Goal: Use online tool/utility: Use online tool/utility

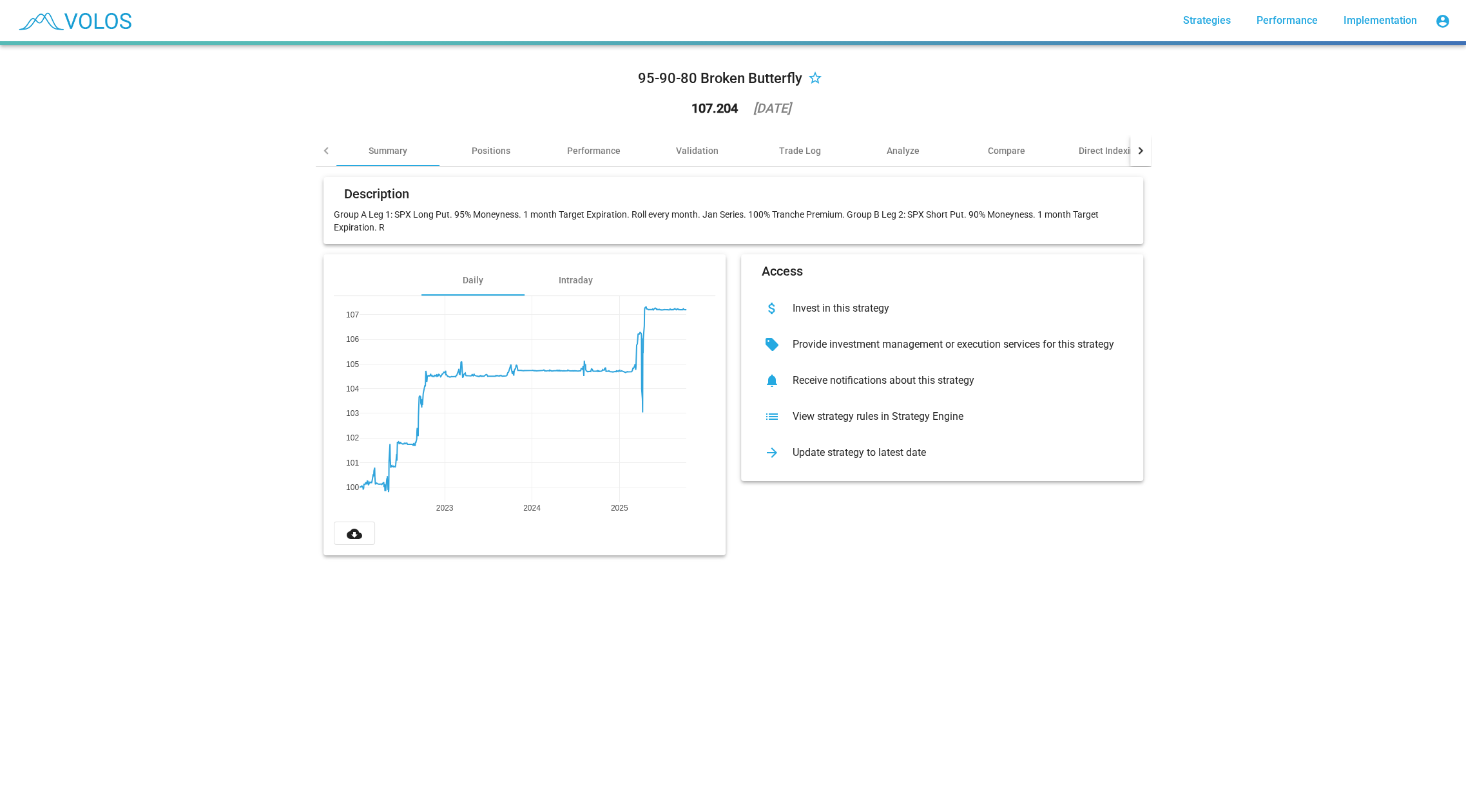
click at [919, 416] on div "View strategy rules in Strategy Engine" at bounding box center [953, 417] width 340 height 13
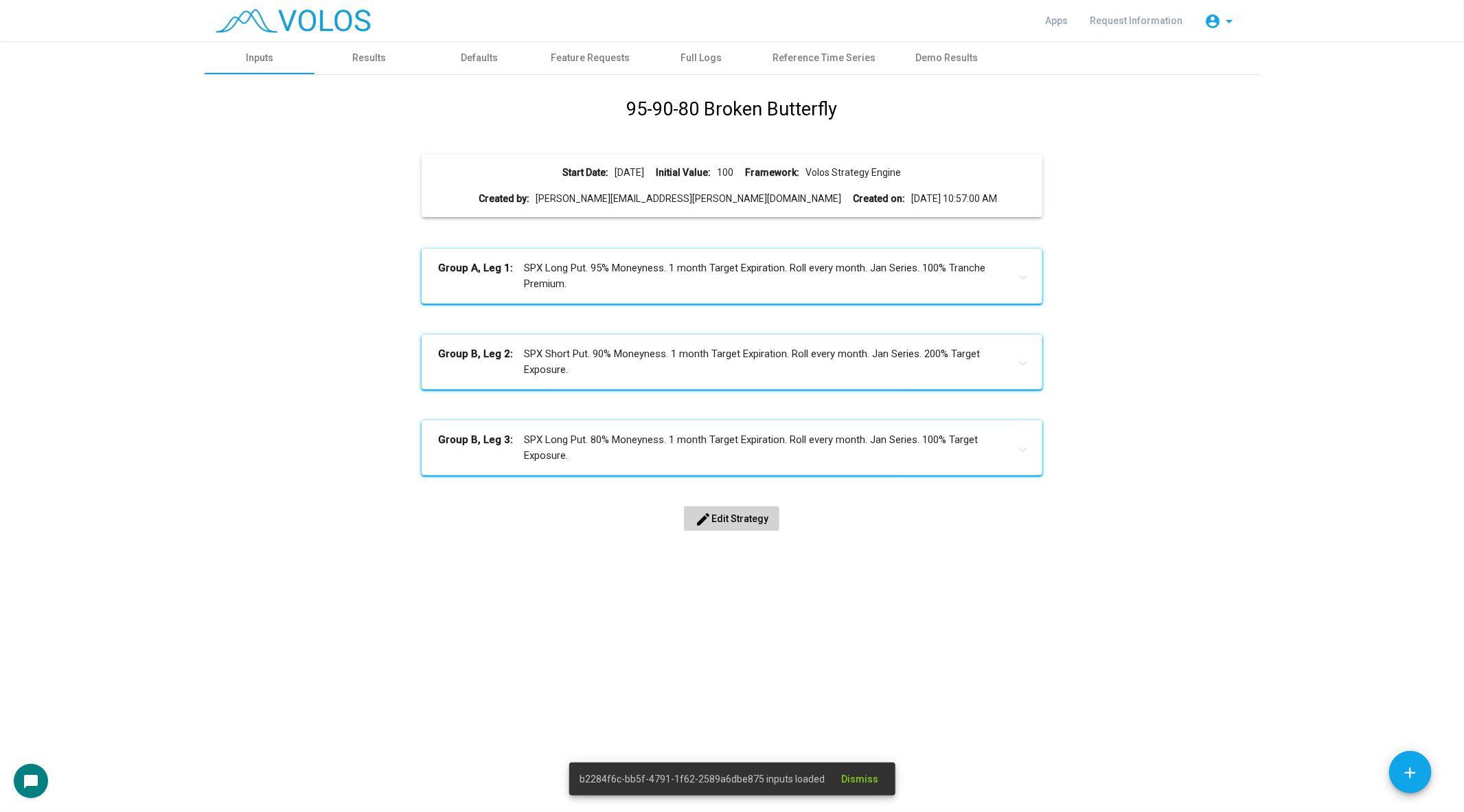
click at [721, 500] on div "95-90-80 Broken Butterfly Start Date: [DATE] Initial Value: 100 Framework: Volo…" at bounding box center [731, 328] width 1033 height 466
click at [715, 515] on span "edit Edit Strategy" at bounding box center [731, 518] width 73 height 11
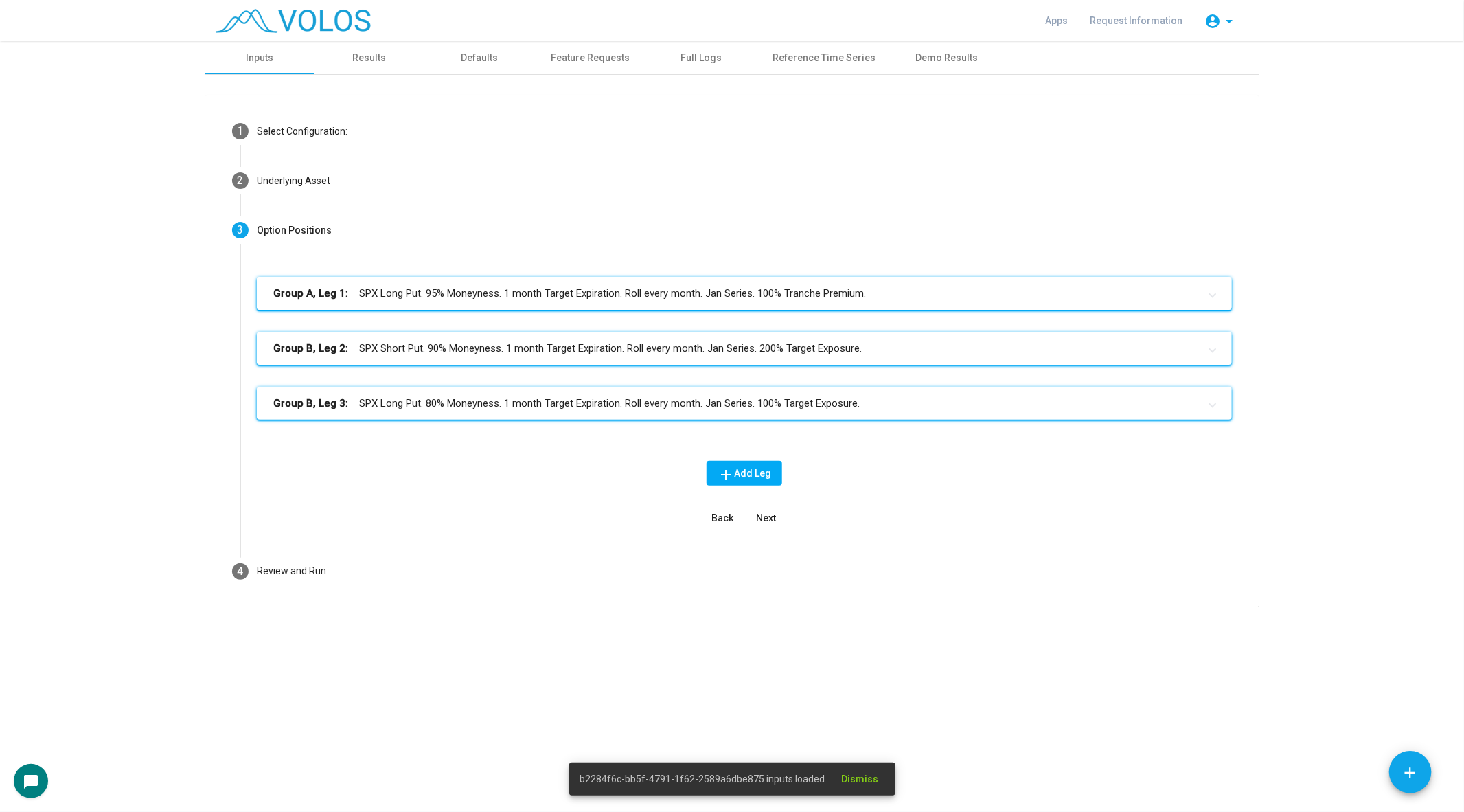
click at [460, 284] on mat-expansion-panel-header "Group A, Leg 1: SPX Long Put. 95% Moneyness. 1 month Target Expiration. Roll ev…" at bounding box center [744, 294] width 975 height 33
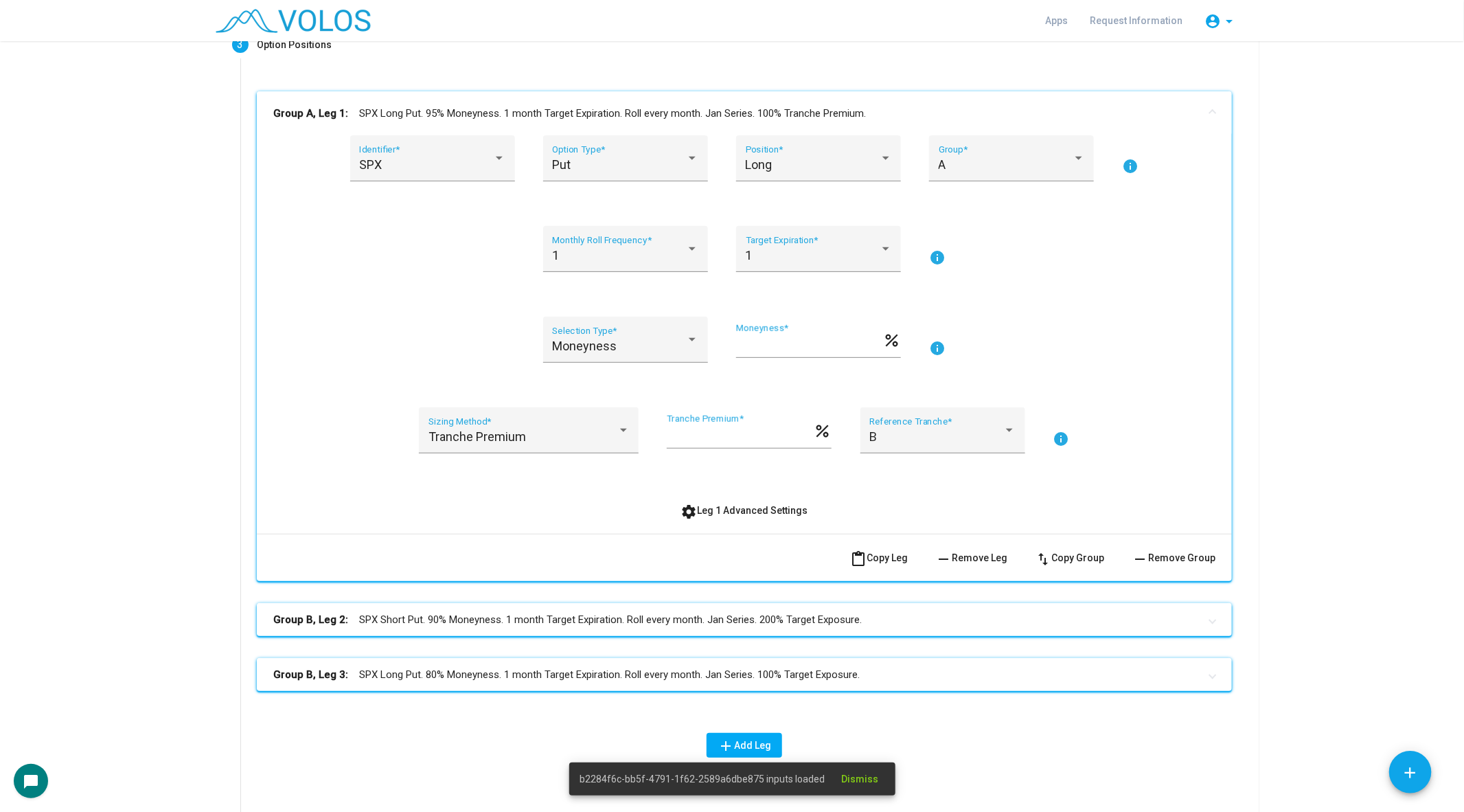
scroll to position [306, 0]
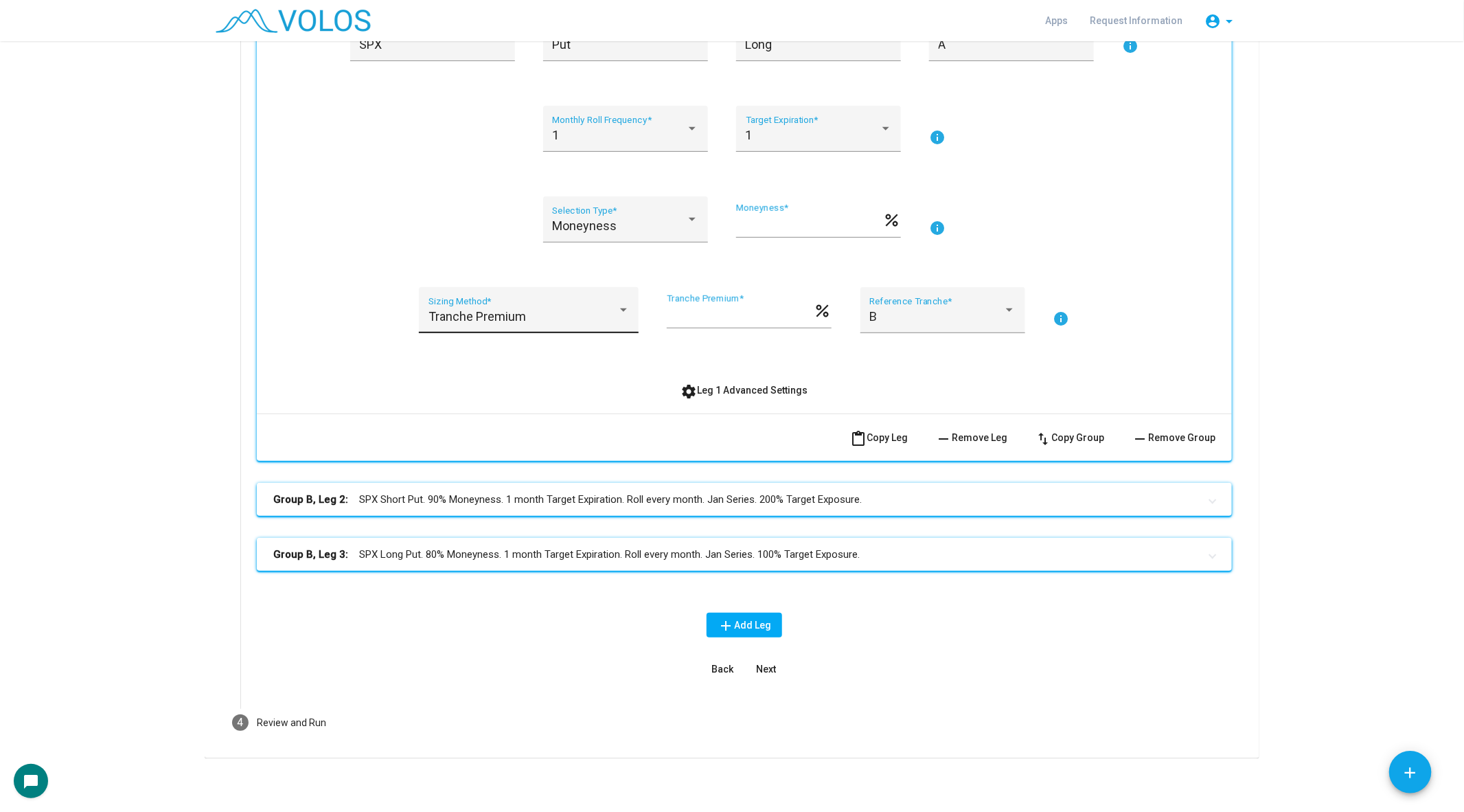
click at [582, 309] on div "Tranche Premium Sizing Method *" at bounding box center [529, 315] width 201 height 36
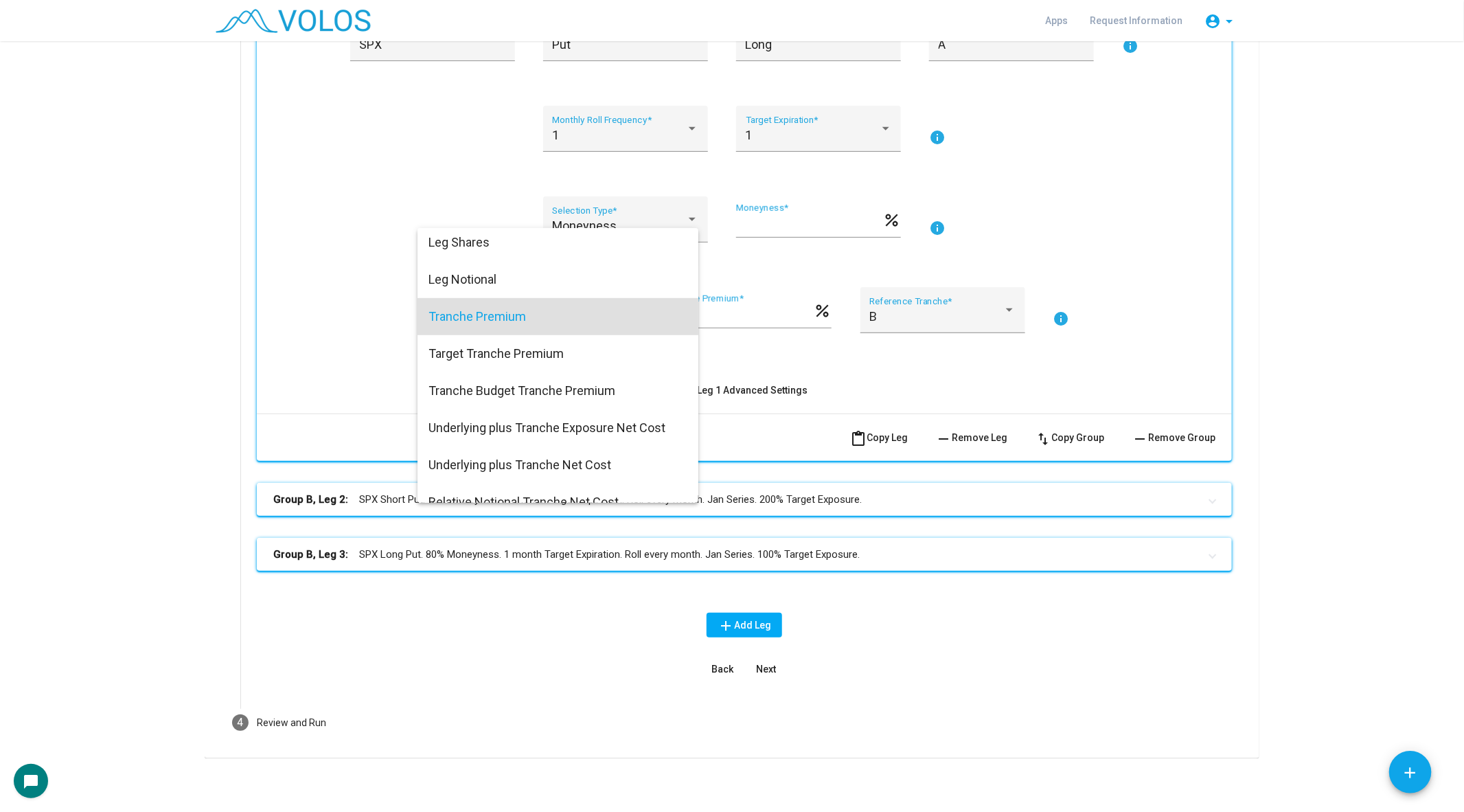
scroll to position [0, 0]
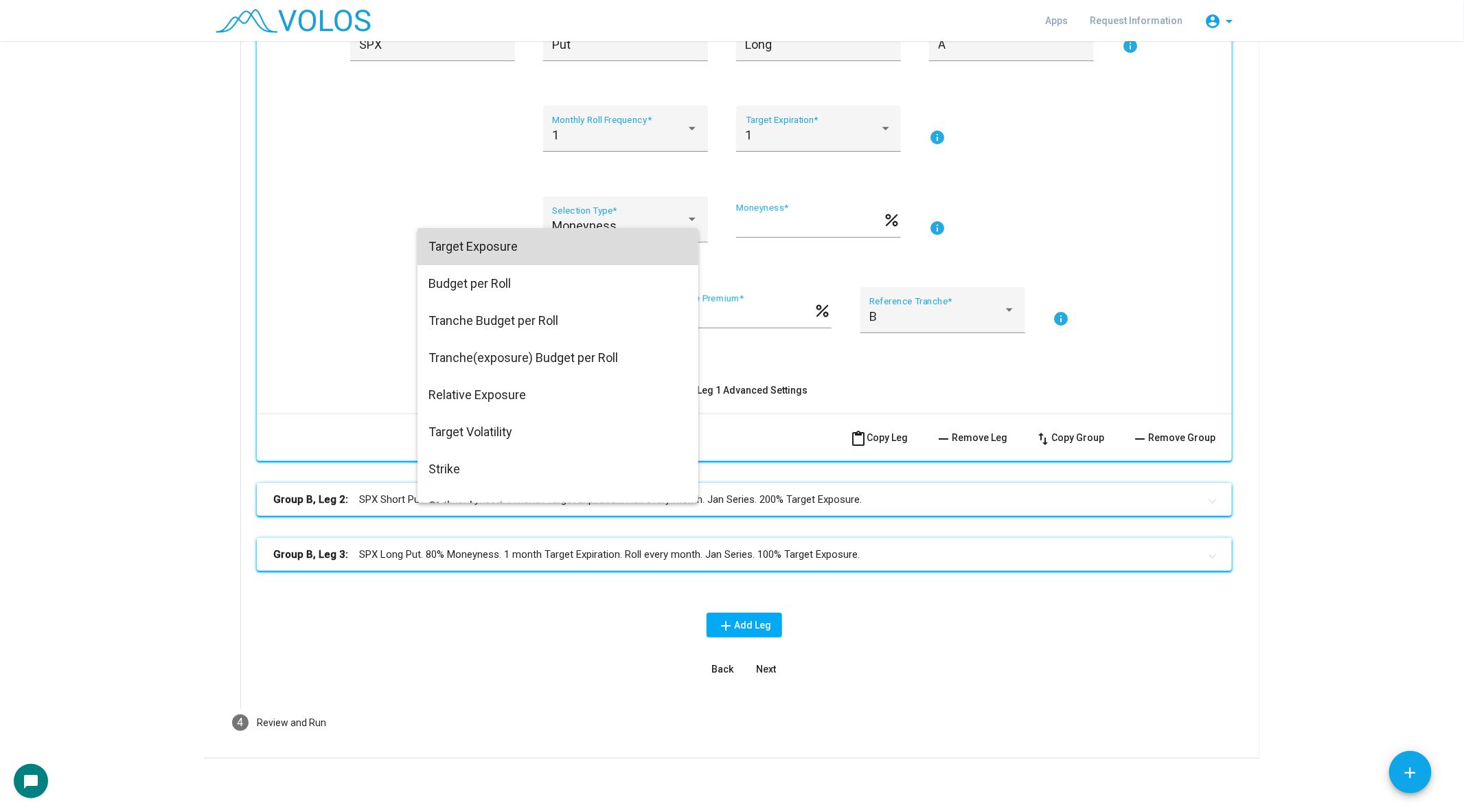
click at [548, 261] on span "Target Exposure" at bounding box center [558, 246] width 259 height 37
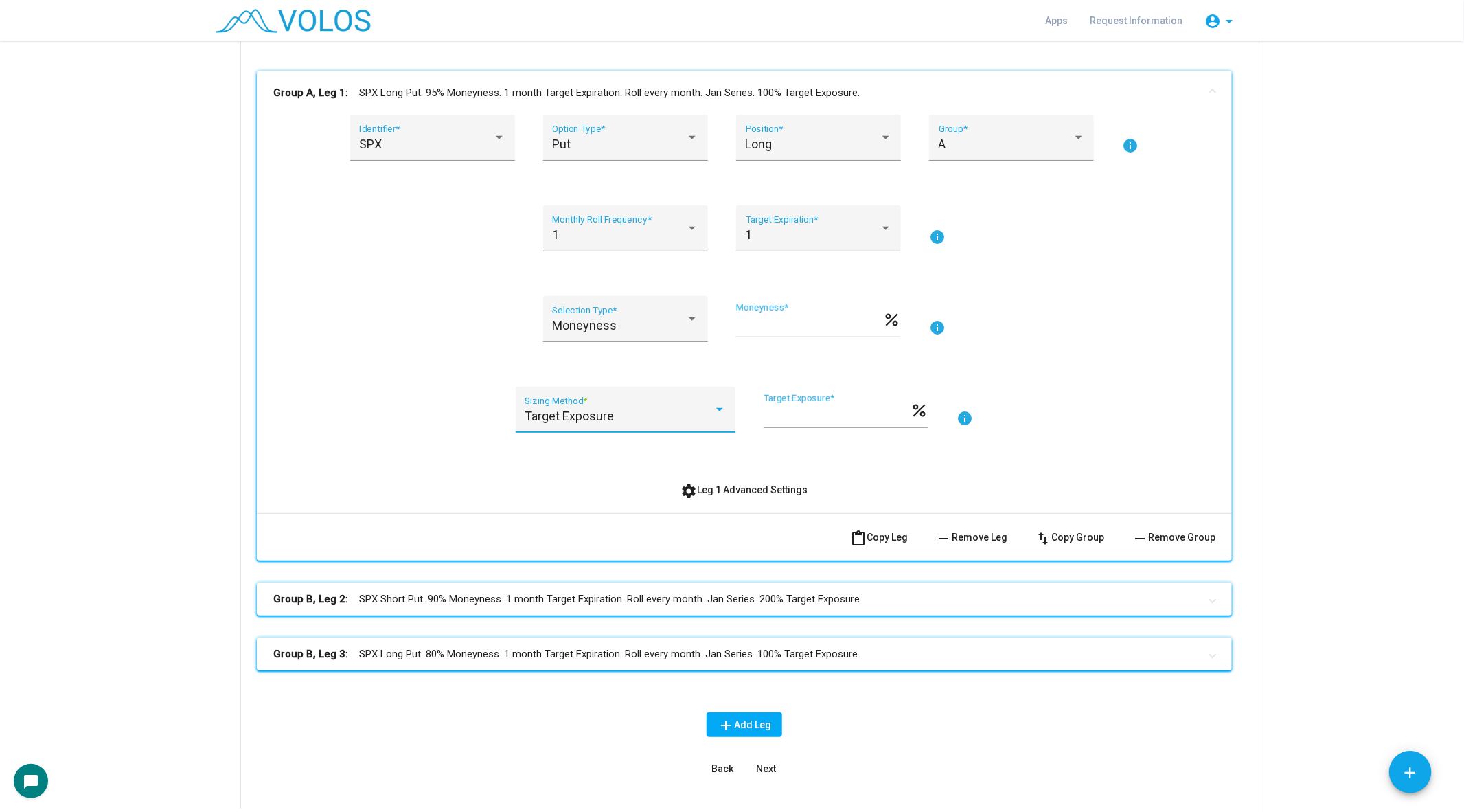
scroll to position [195, 0]
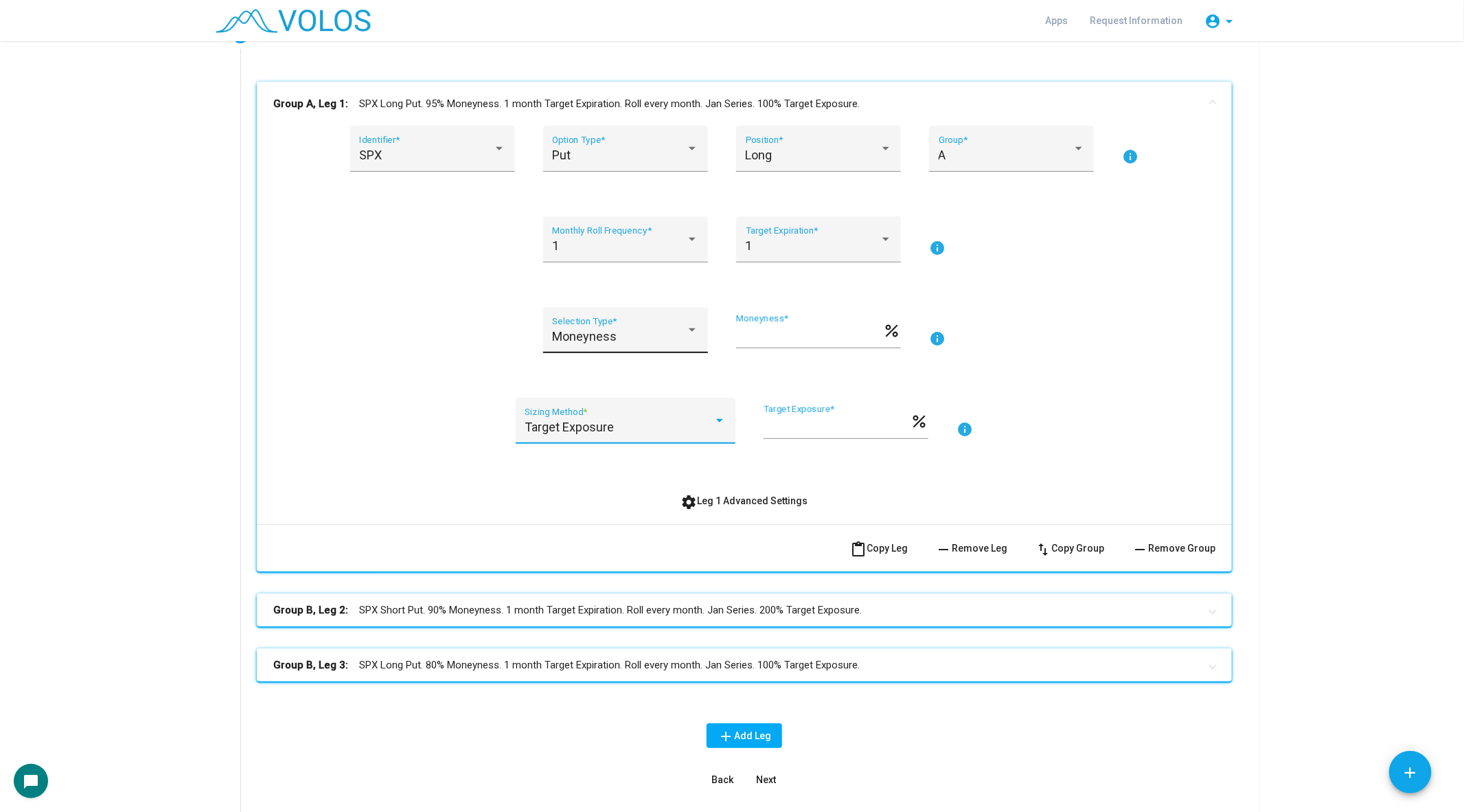
click at [621, 320] on div "Moneyness Selection Type *" at bounding box center [626, 334] width 146 height 36
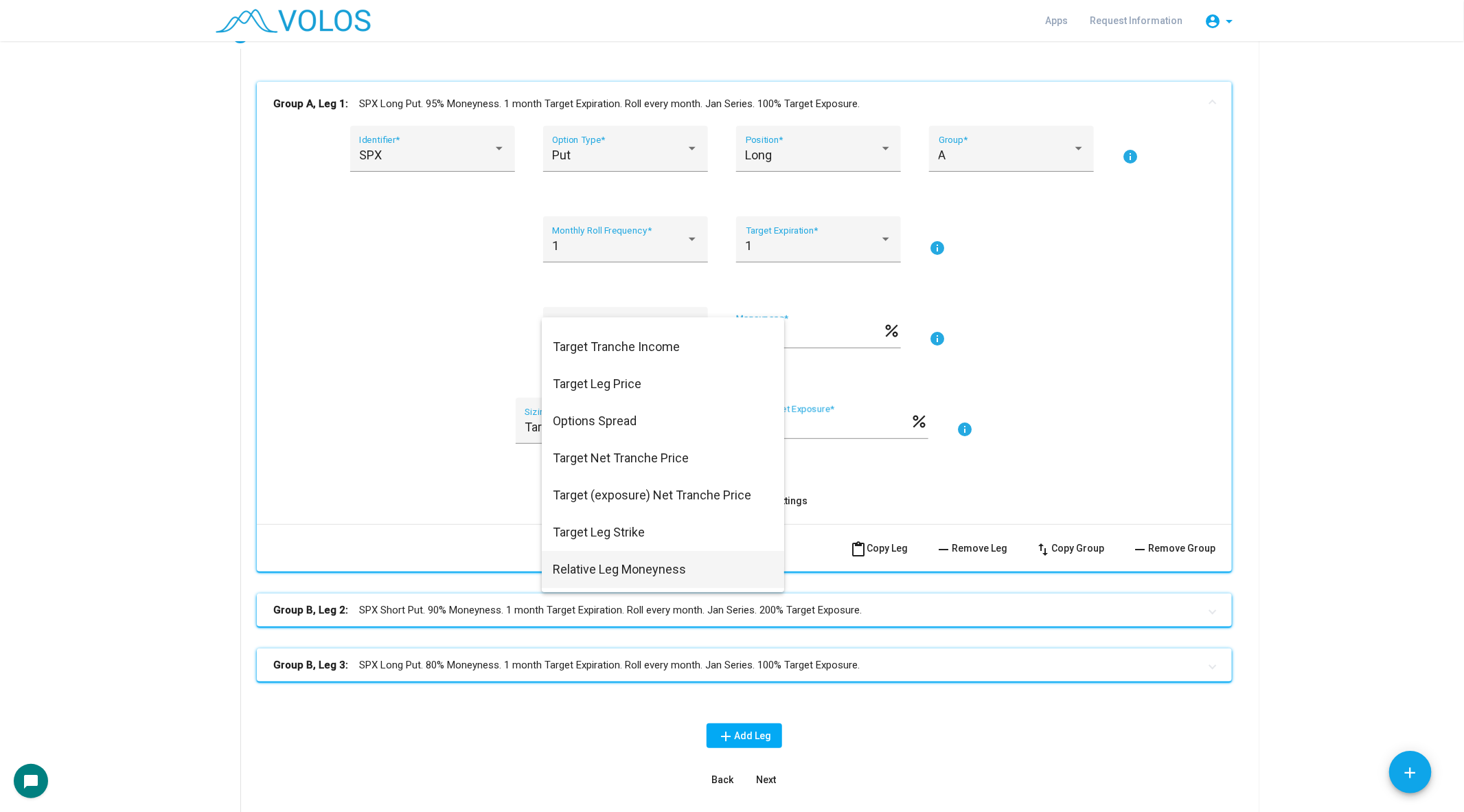
scroll to position [97, 0]
click at [619, 494] on span "Target (exposure) Net Tranche Price" at bounding box center [663, 497] width 220 height 37
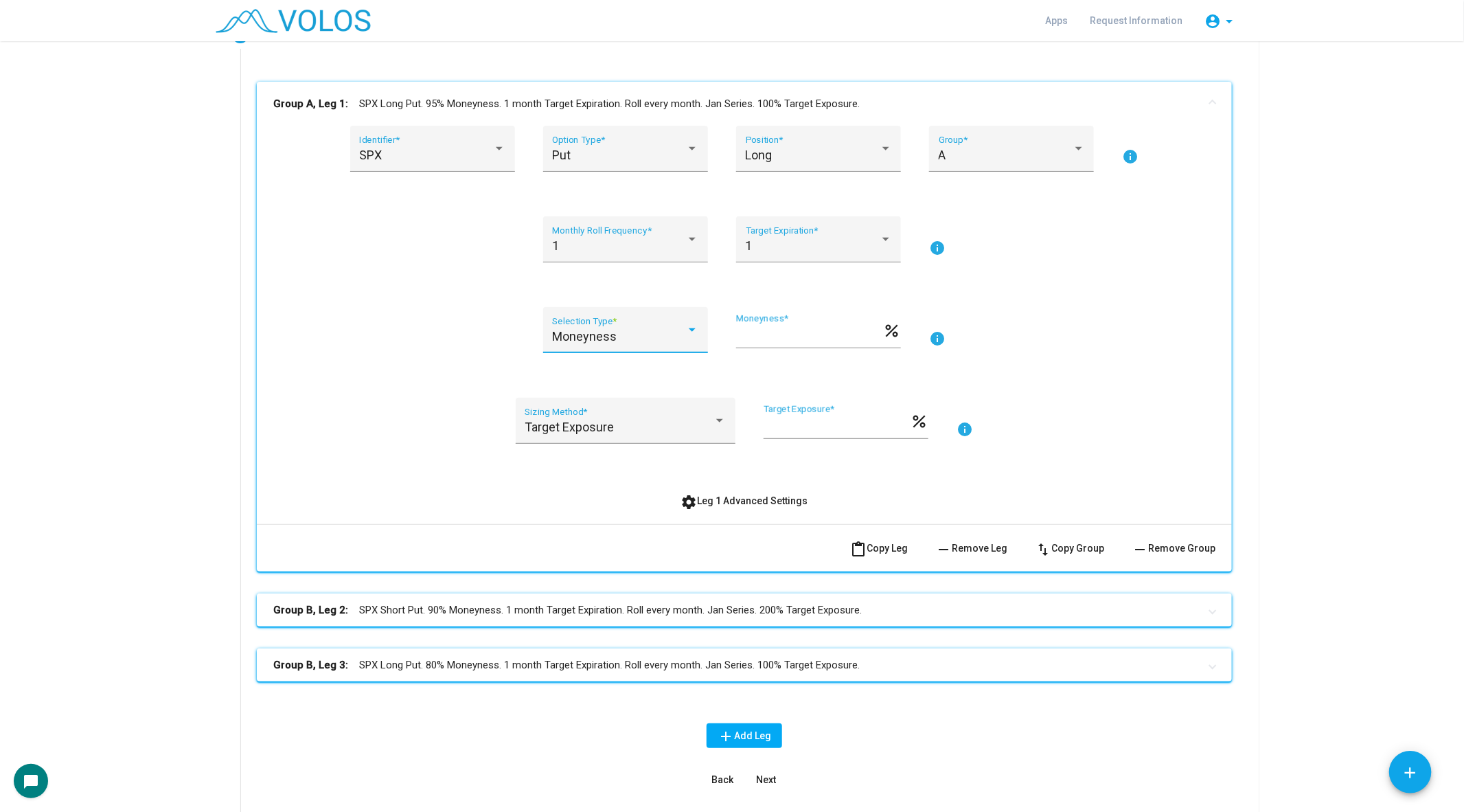
type input "***"
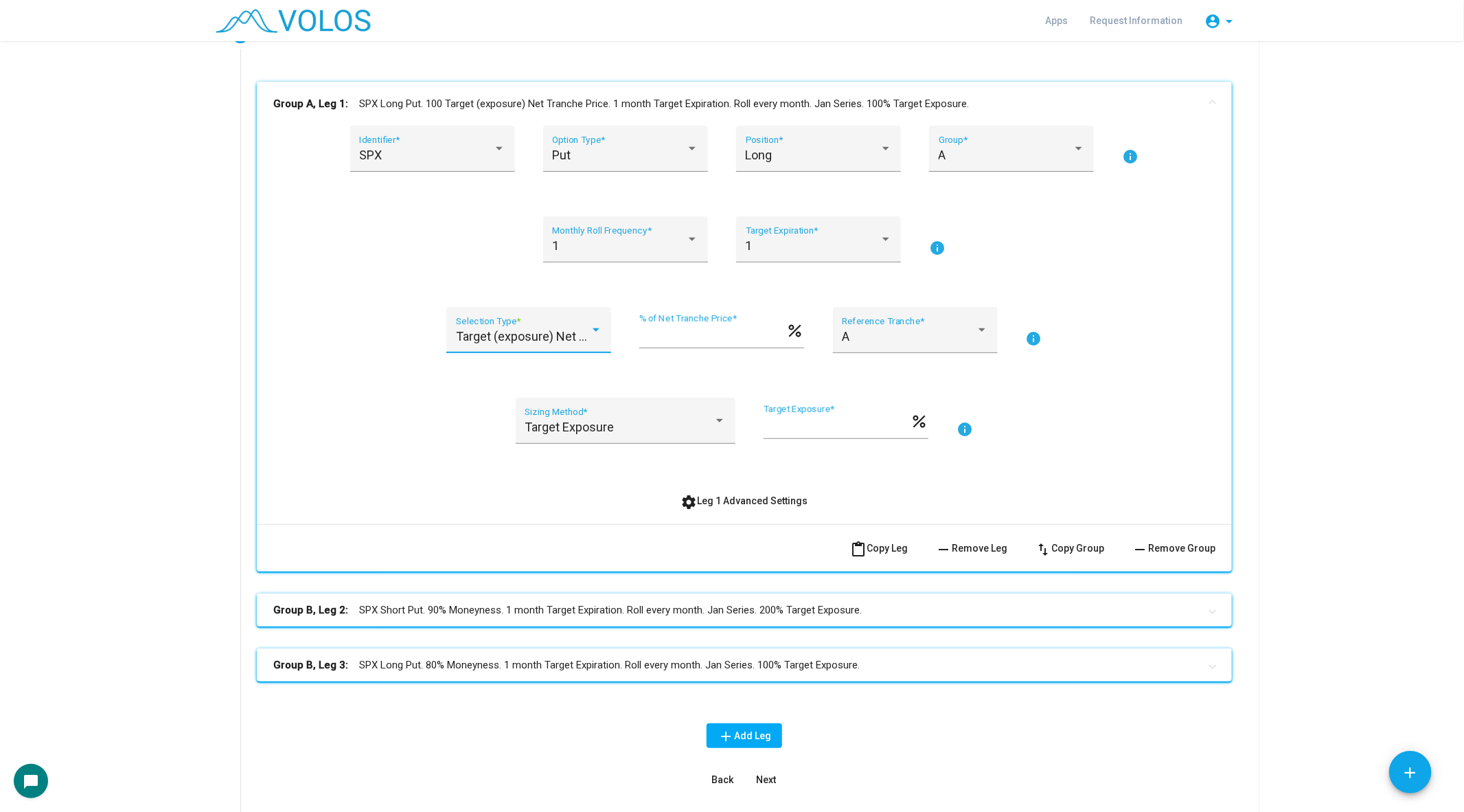
scroll to position [120, 0]
click at [961, 316] on div "A Reference Tranche *" at bounding box center [915, 334] width 146 height 36
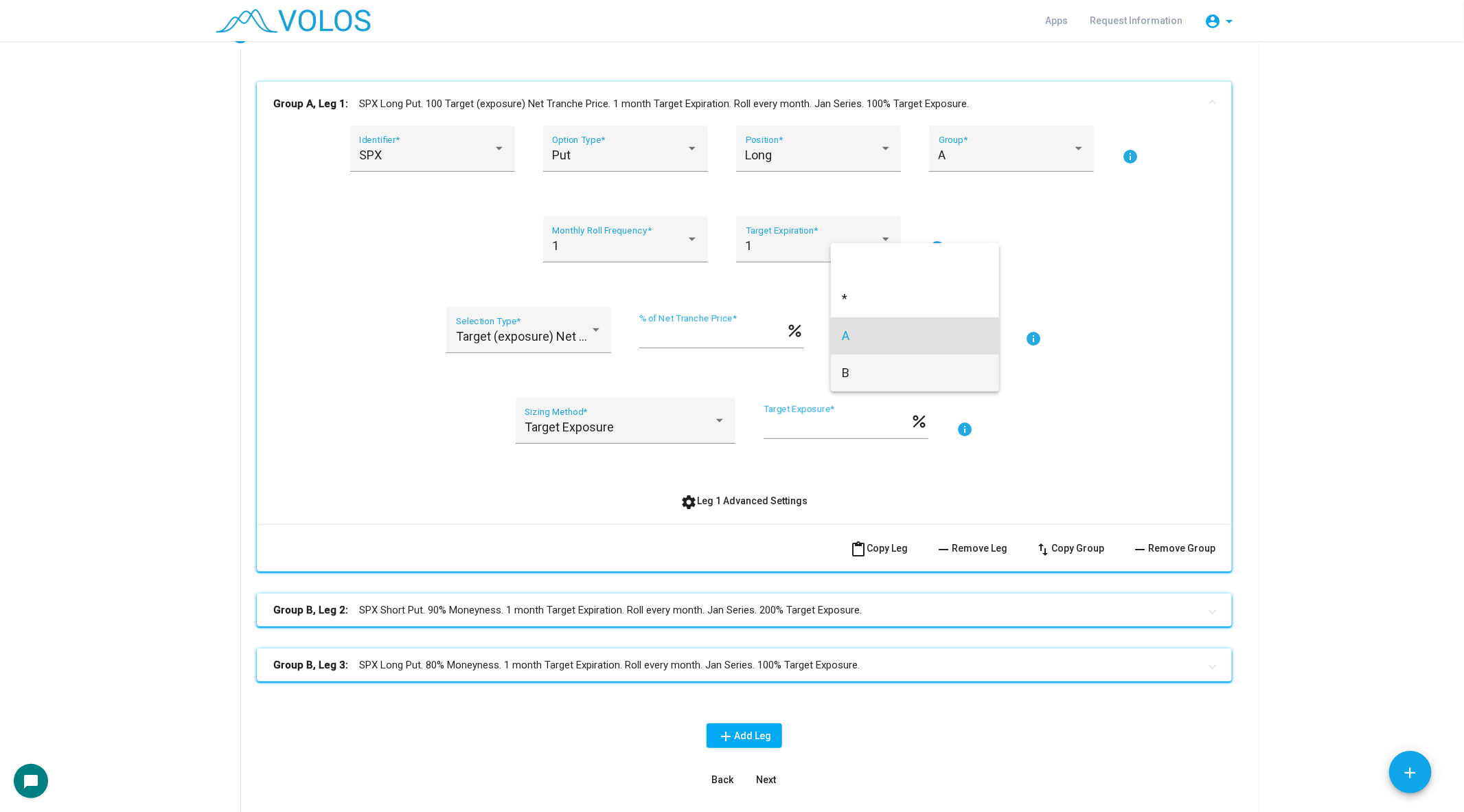
click at [940, 375] on span "B" at bounding box center [915, 373] width 146 height 37
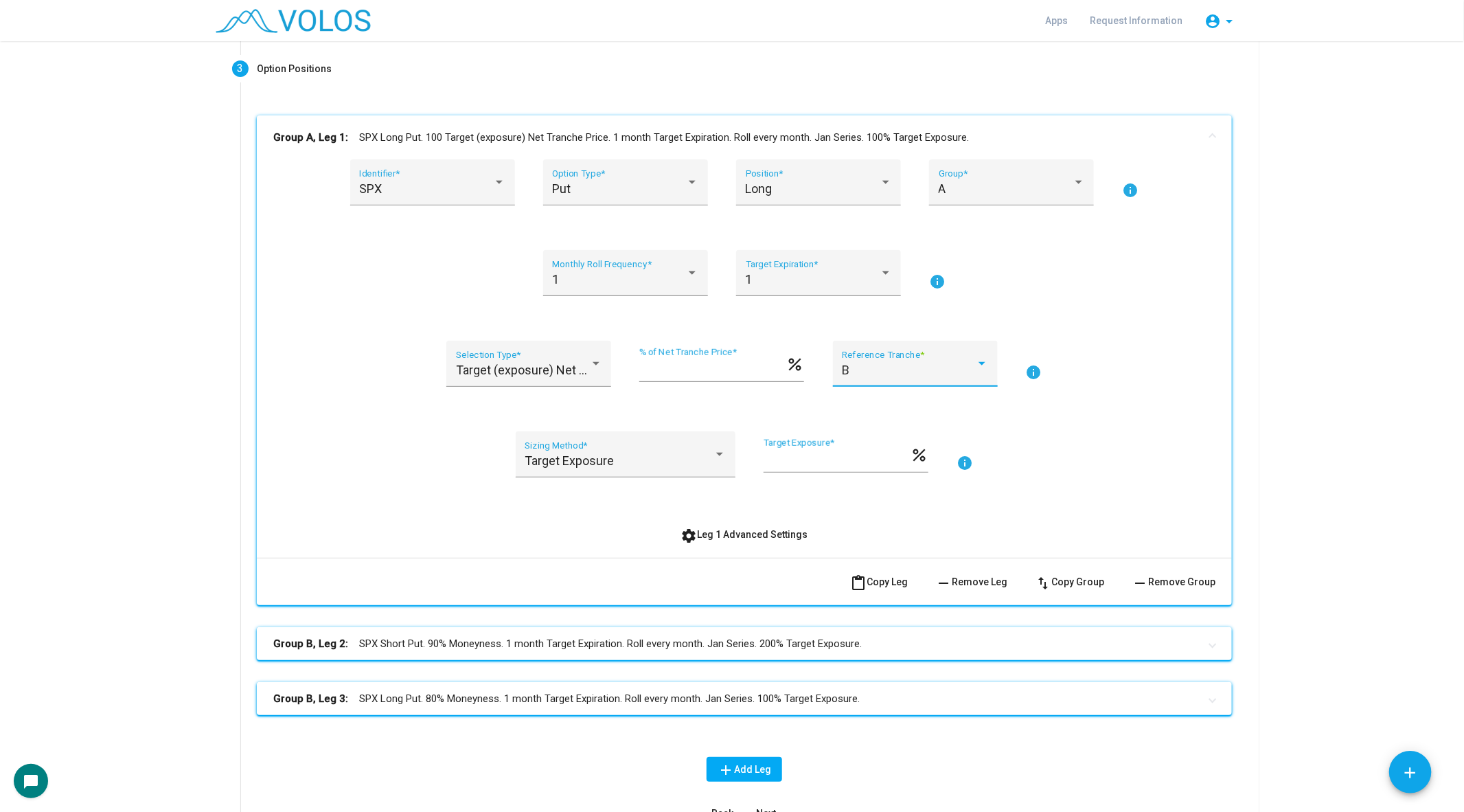
scroll to position [158, 0]
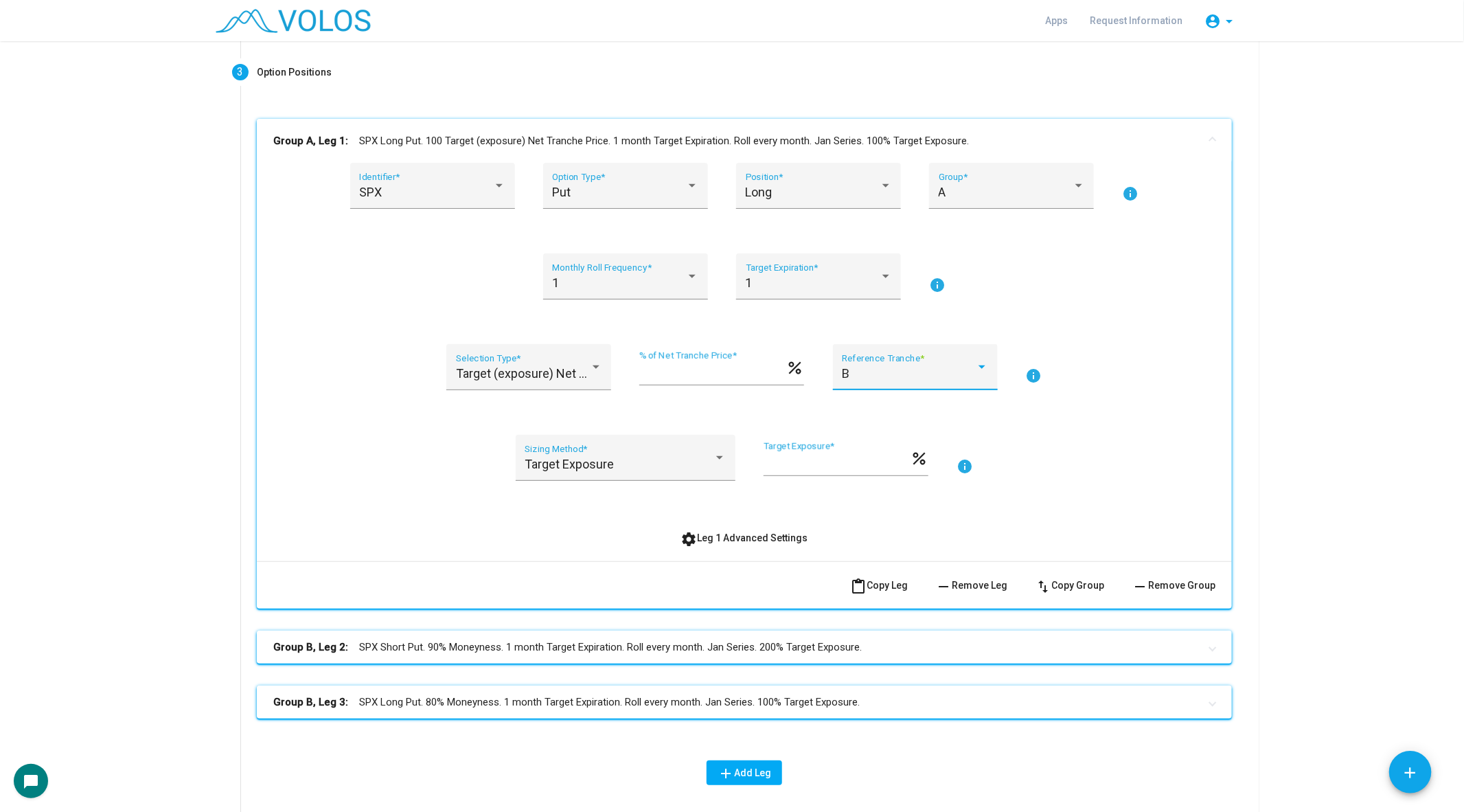
click at [985, 140] on mat-panel-title "Group A, Leg 1: SPX Long Put. 100 Target (exposure) Net Tranche Price. 1 month …" at bounding box center [736, 141] width 926 height 16
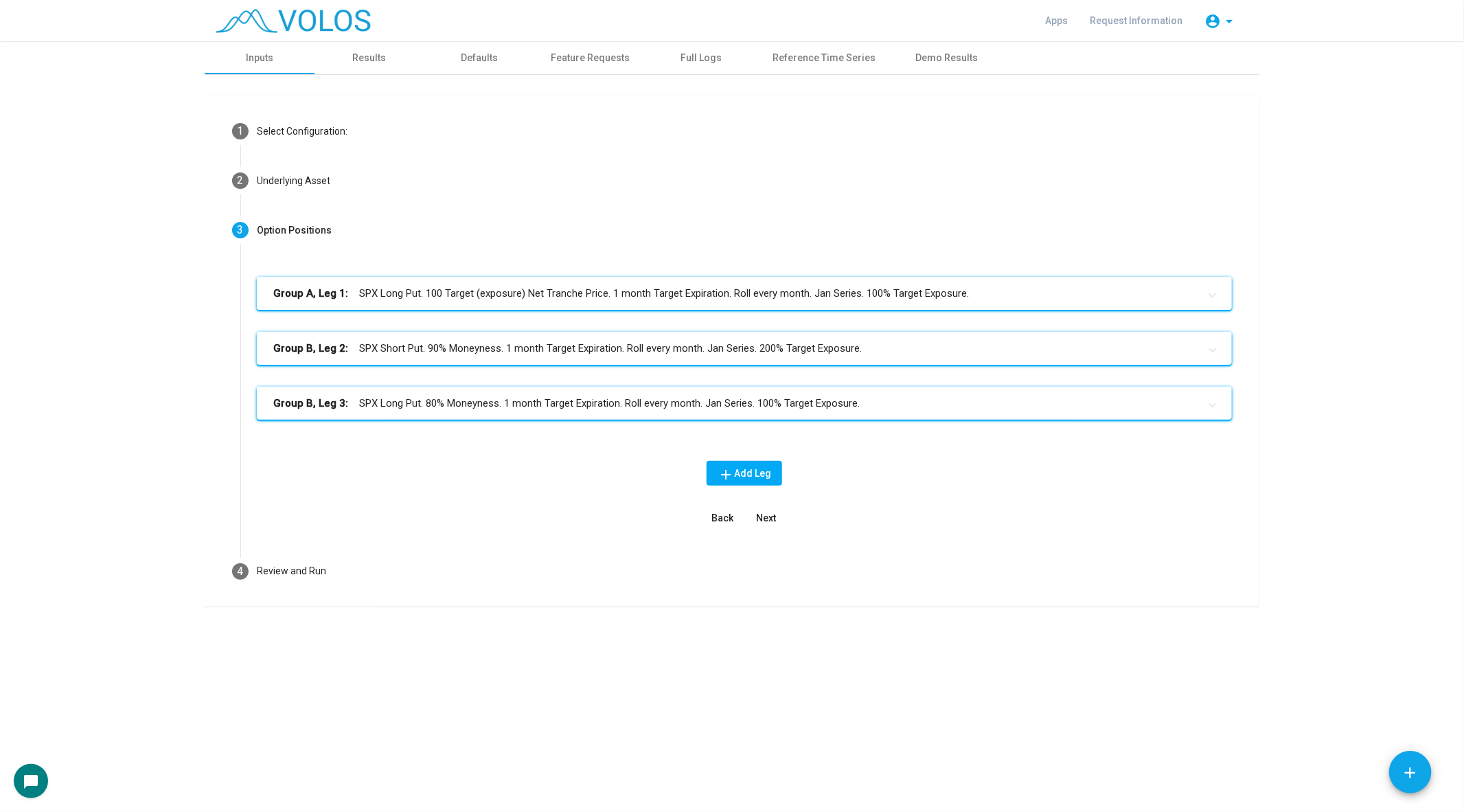
scroll to position [0, 0]
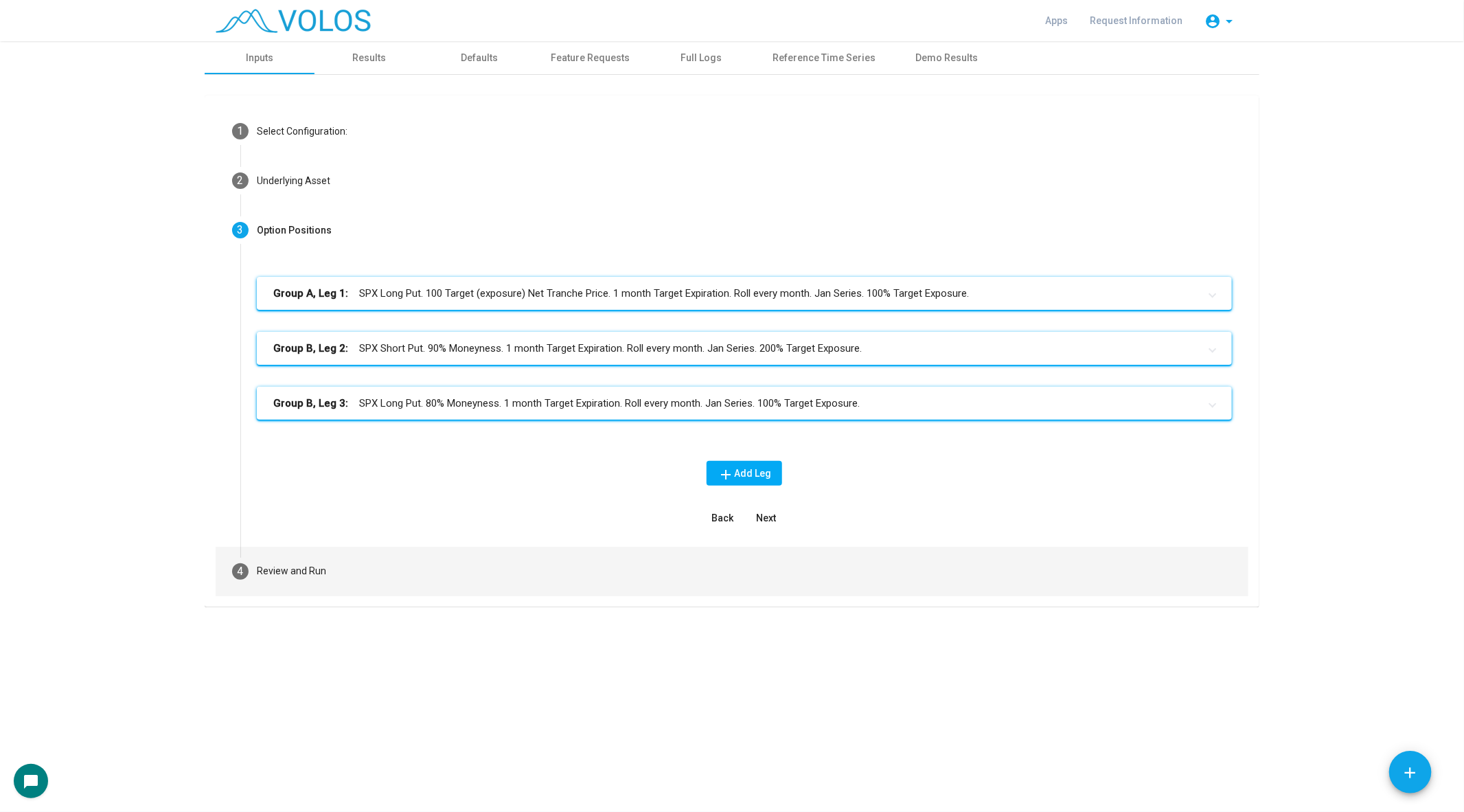
click at [372, 553] on mat-step-header "4 Review and Run" at bounding box center [732, 571] width 1033 height 50
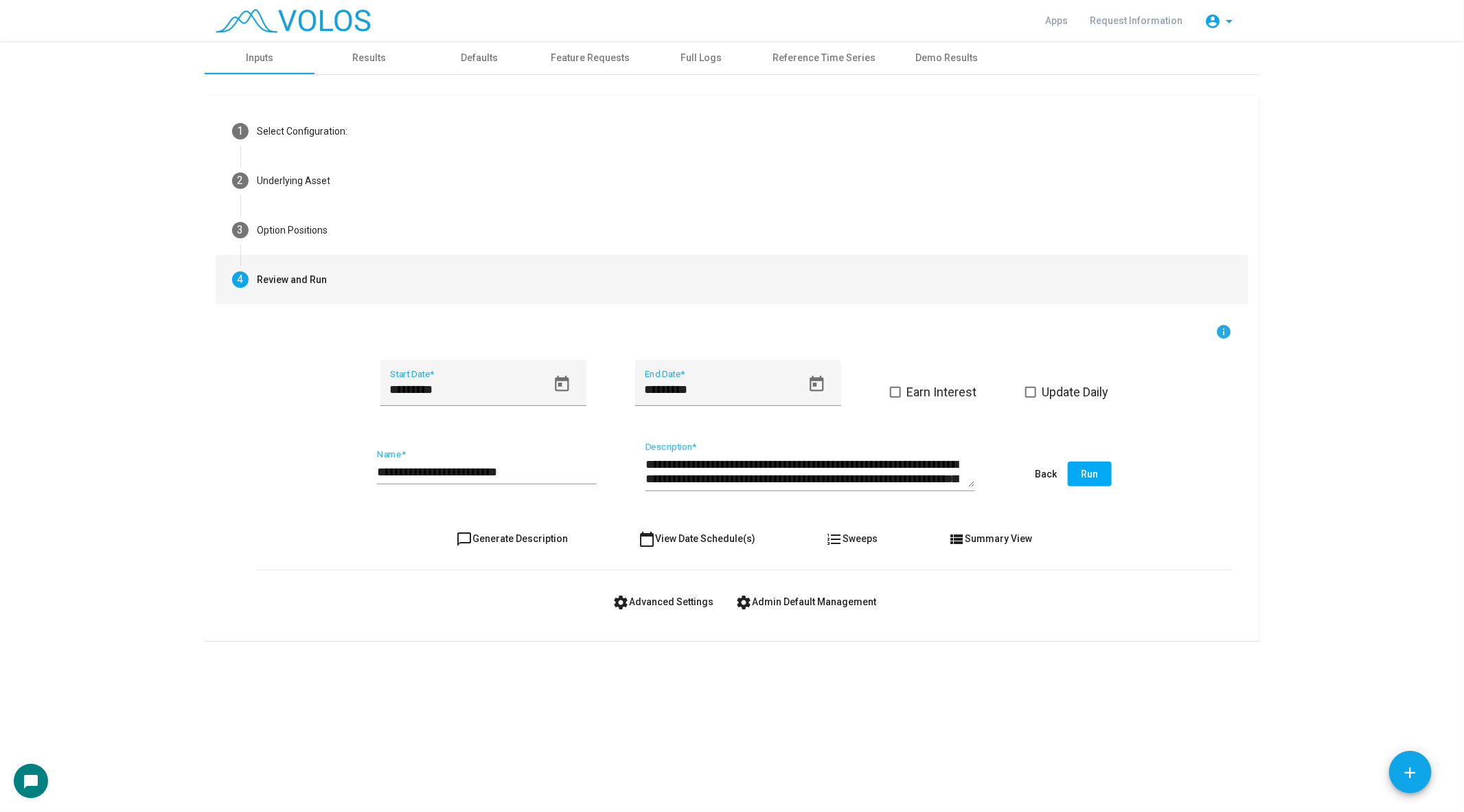
click at [465, 540] on mat-icon "chat_bubble_outline" at bounding box center [465, 539] width 17 height 17
type textarea "**********"
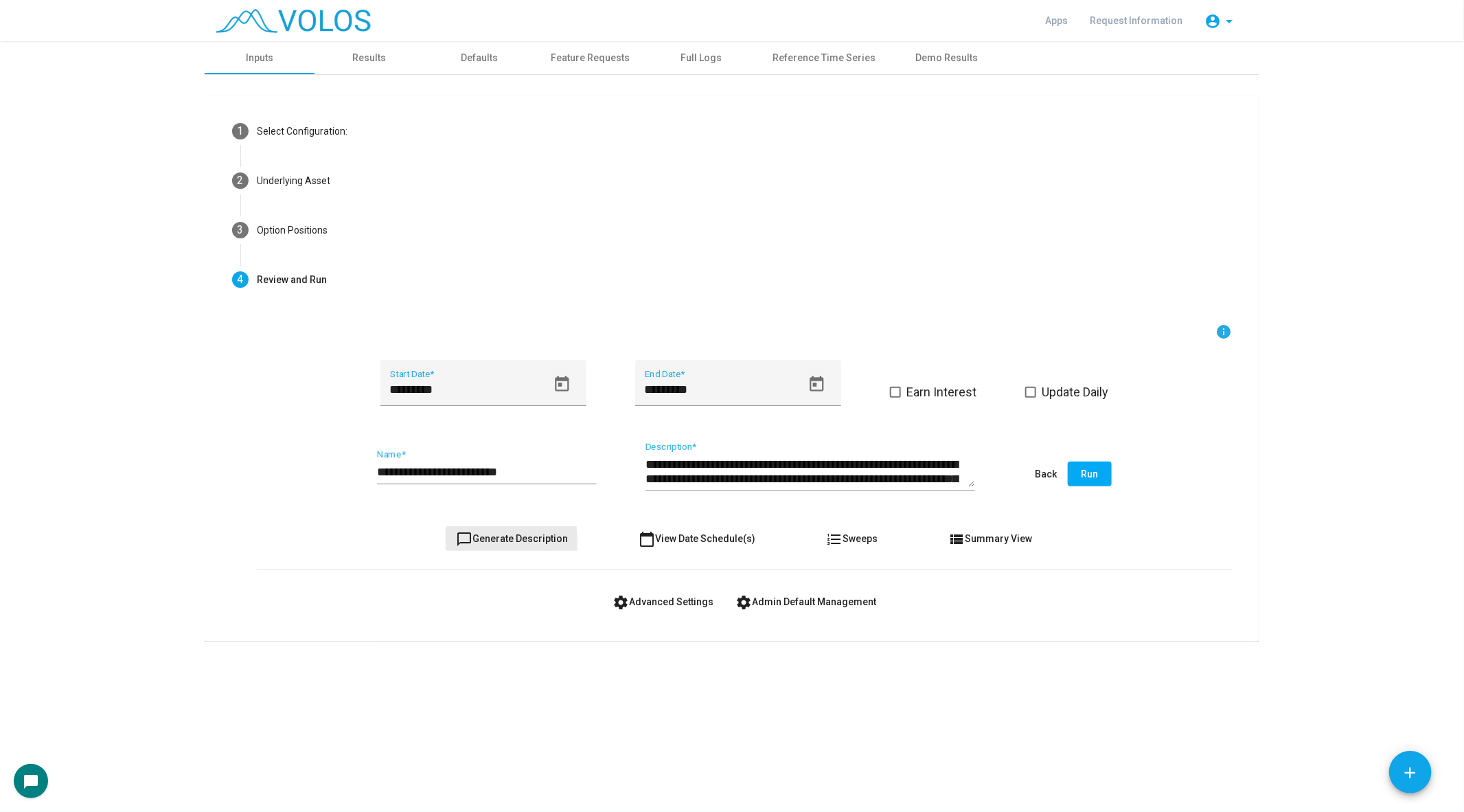
click at [465, 540] on mat-icon "chat_bubble_outline" at bounding box center [465, 539] width 17 height 17
drag, startPoint x: 391, startPoint y: 470, endPoint x: 343, endPoint y: 470, distance: 48.0
click at [343, 470] on div "**********" at bounding box center [744, 475] width 975 height 65
type input "**********"
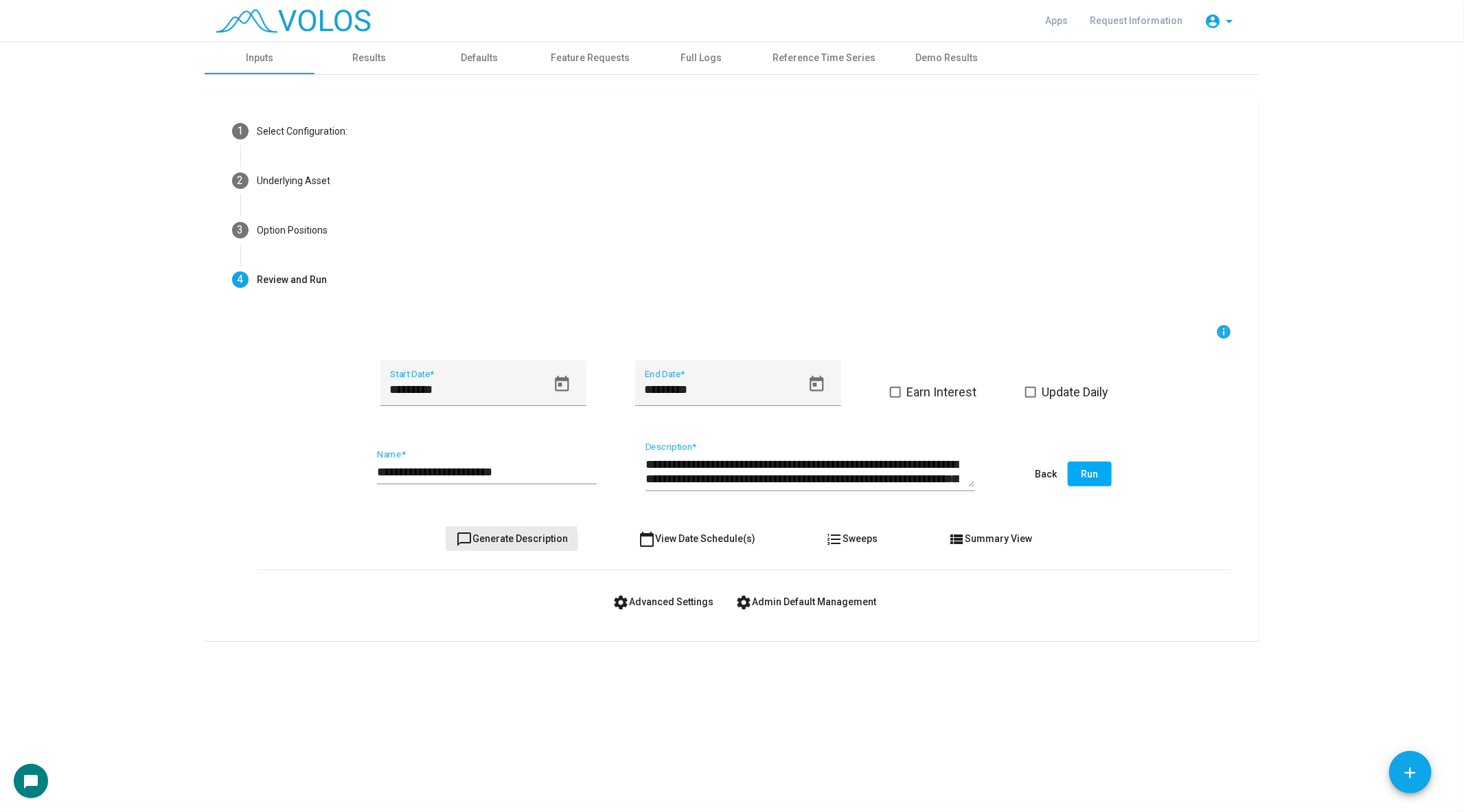
click at [498, 540] on span "chat_bubble_outline Generate Description" at bounding box center [512, 538] width 112 height 11
click at [1082, 466] on button "Run" at bounding box center [1090, 473] width 44 height 25
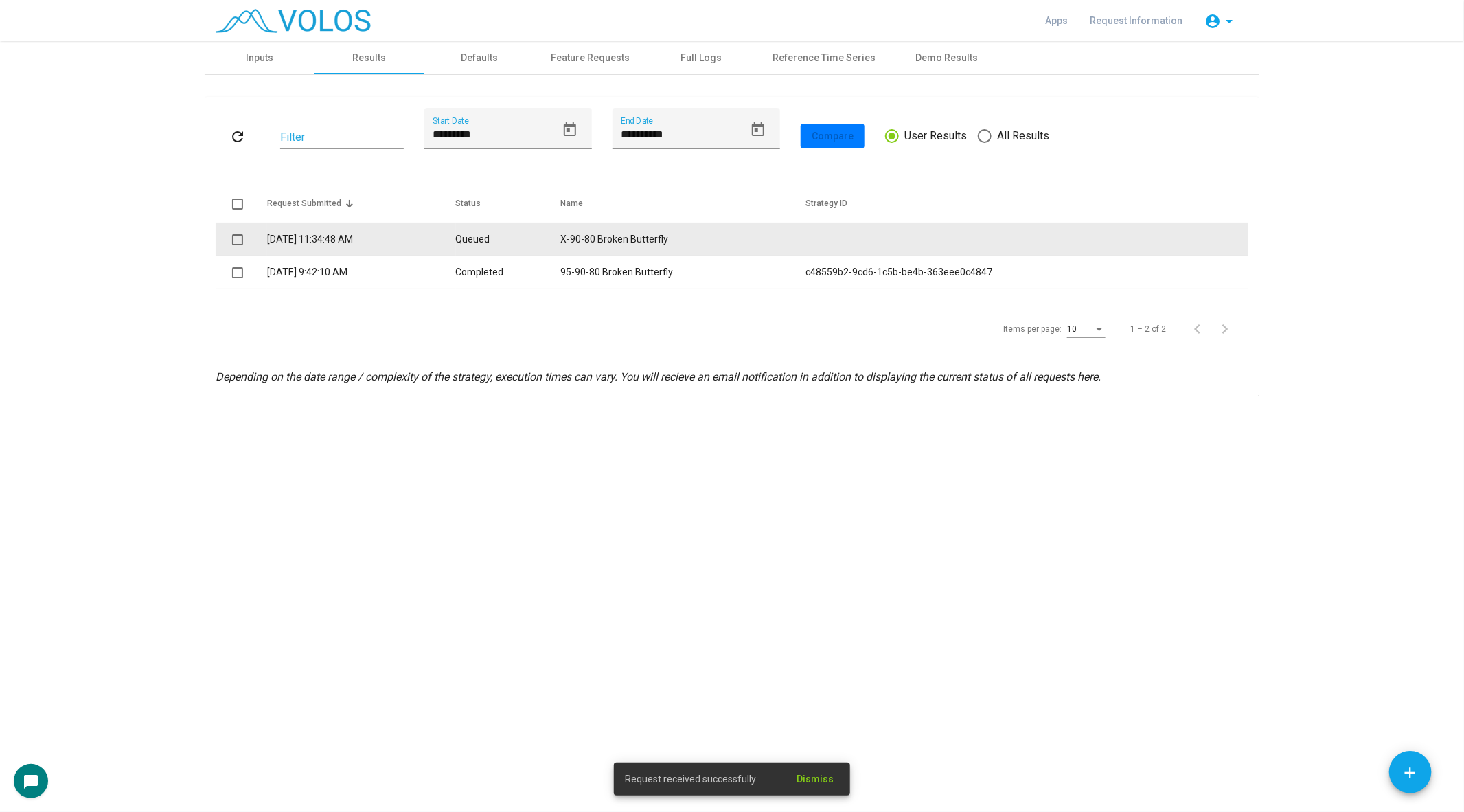
click at [734, 235] on td "X-90-80 Broken Butterfly" at bounding box center [683, 240] width 245 height 33
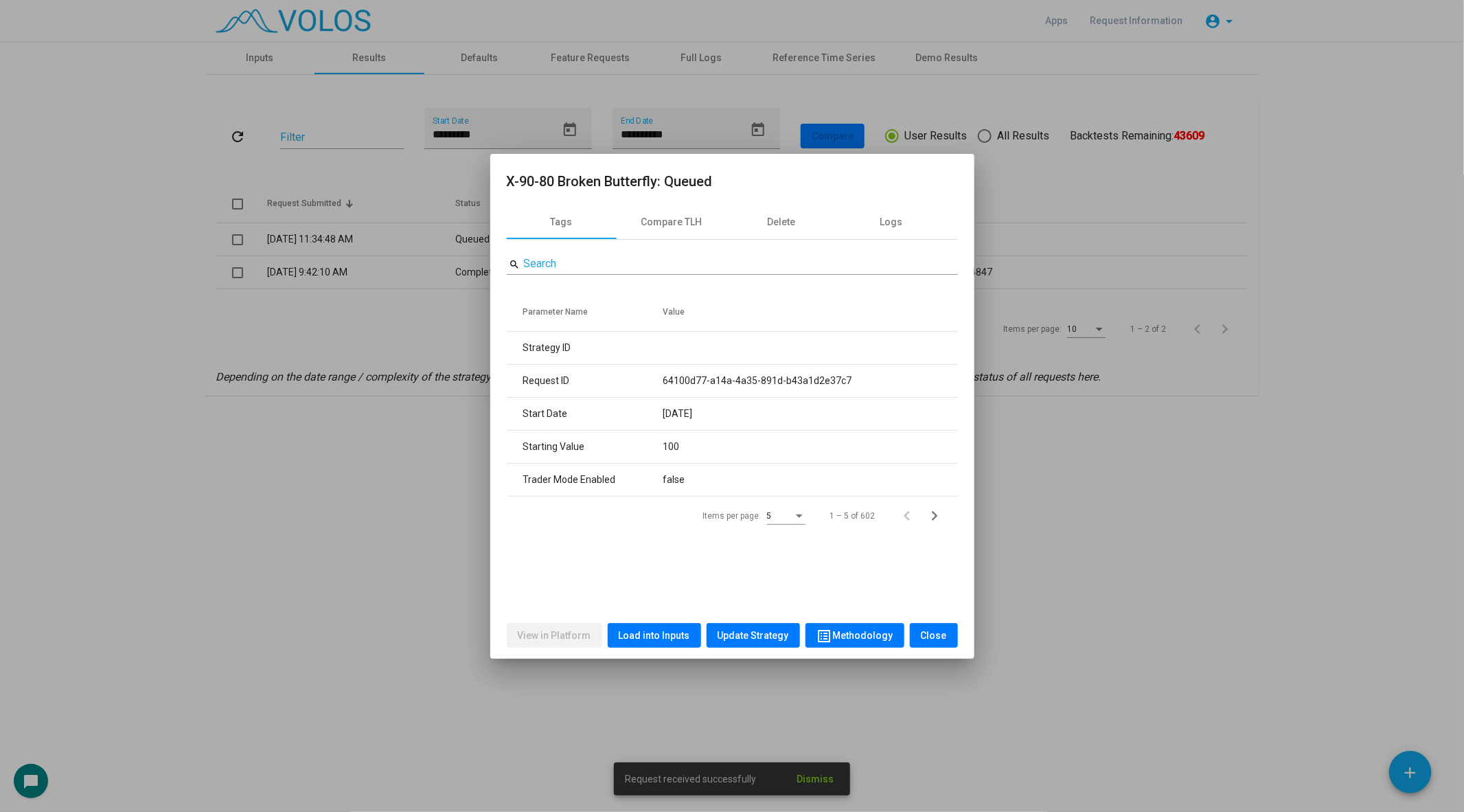
click at [355, 464] on div at bounding box center [732, 406] width 1464 height 812
